Goal: Information Seeking & Learning: Learn about a topic

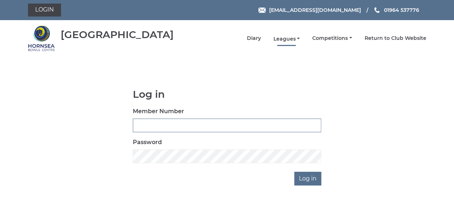
type input "0894"
click at [300, 38] on link "Leagues" at bounding box center [286, 39] width 27 height 7
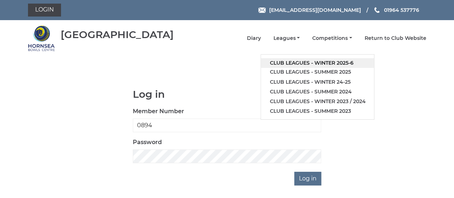
click at [326, 63] on link "Club leagues - Winter 2025-6" at bounding box center [317, 63] width 113 height 10
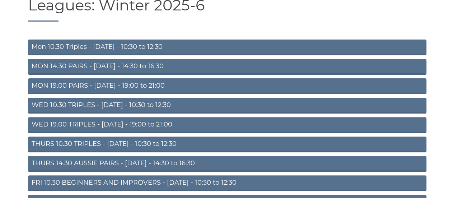
scroll to position [62, 0]
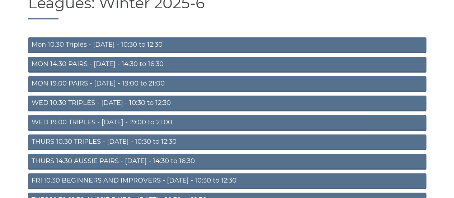
click at [372, 70] on link "MON 14.30 PAIRS - Monday - 14:30 to 16:30" at bounding box center [227, 65] width 399 height 16
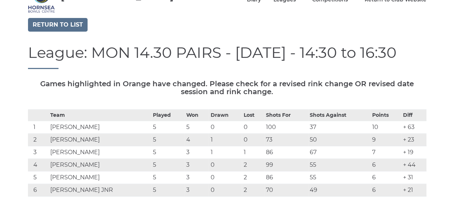
scroll to position [37, 0]
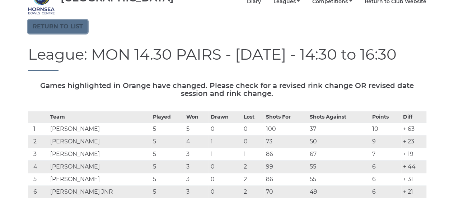
click at [61, 29] on link "Return to list" at bounding box center [58, 27] width 60 height 14
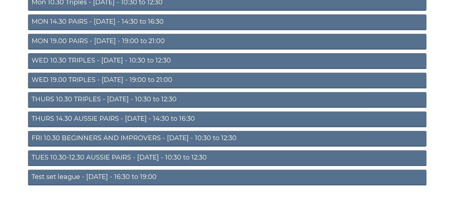
scroll to position [103, 0]
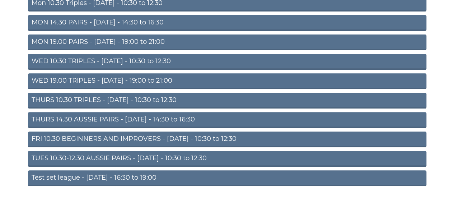
click at [118, 156] on link "TUES 10.30-12.30 AUSSIE PAIRS - Tuesday - 10:30 to 12:30" at bounding box center [227, 159] width 399 height 16
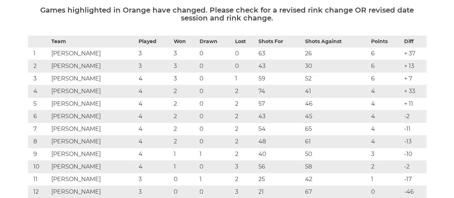
scroll to position [150, 0]
